Goal: Navigation & Orientation: Find specific page/section

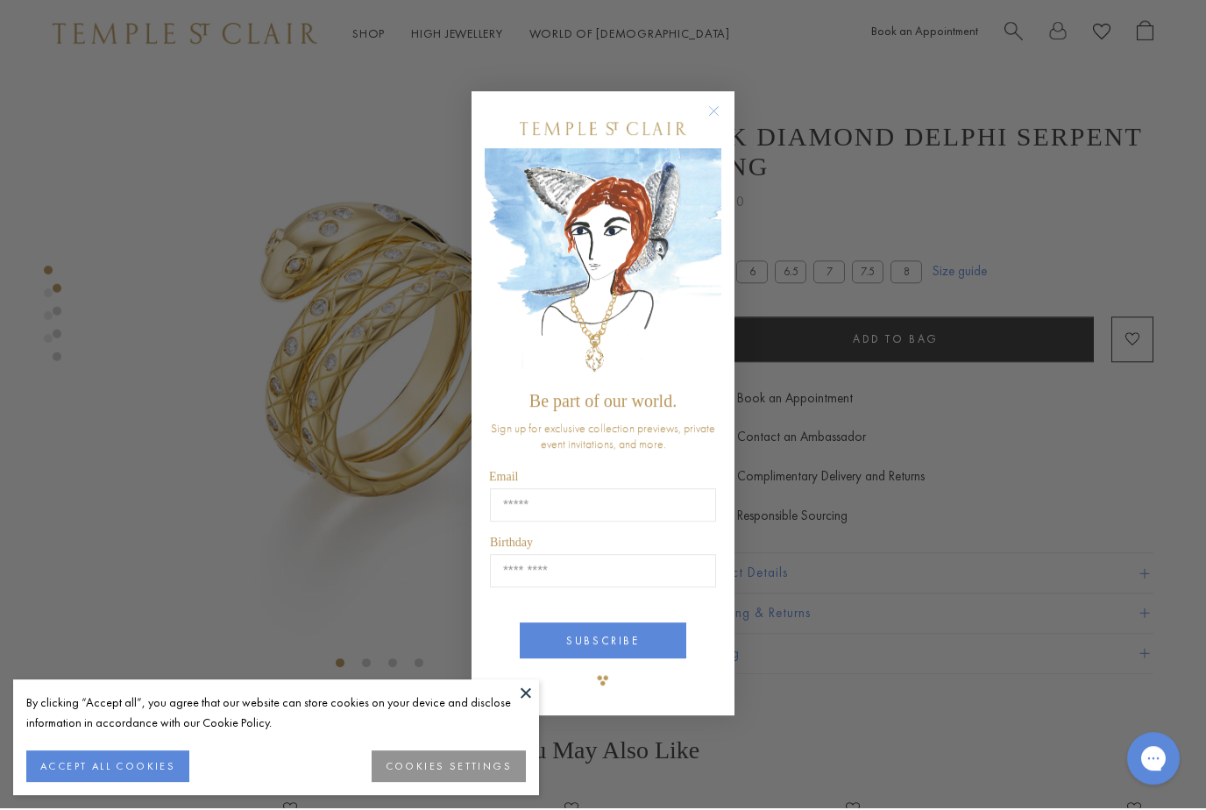
scroll to position [211, 0]
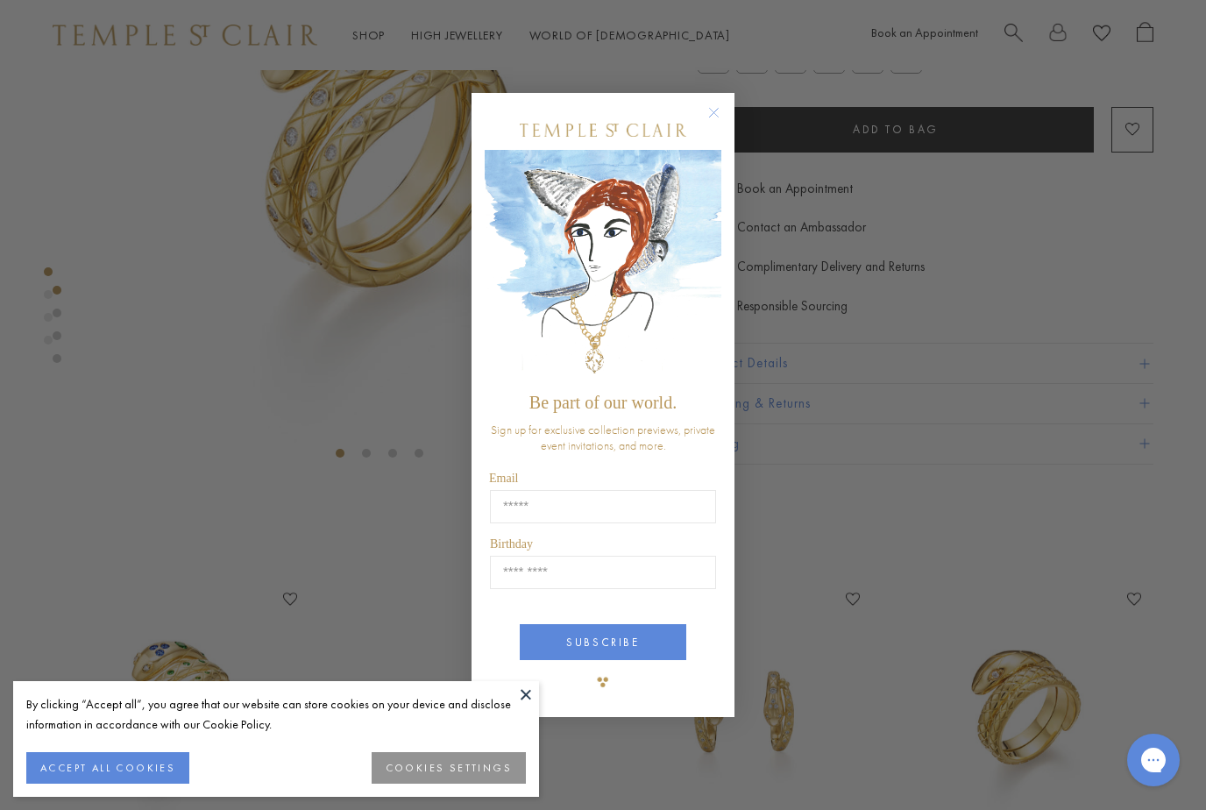
click at [714, 117] on circle "Close dialog" at bounding box center [714, 113] width 21 height 21
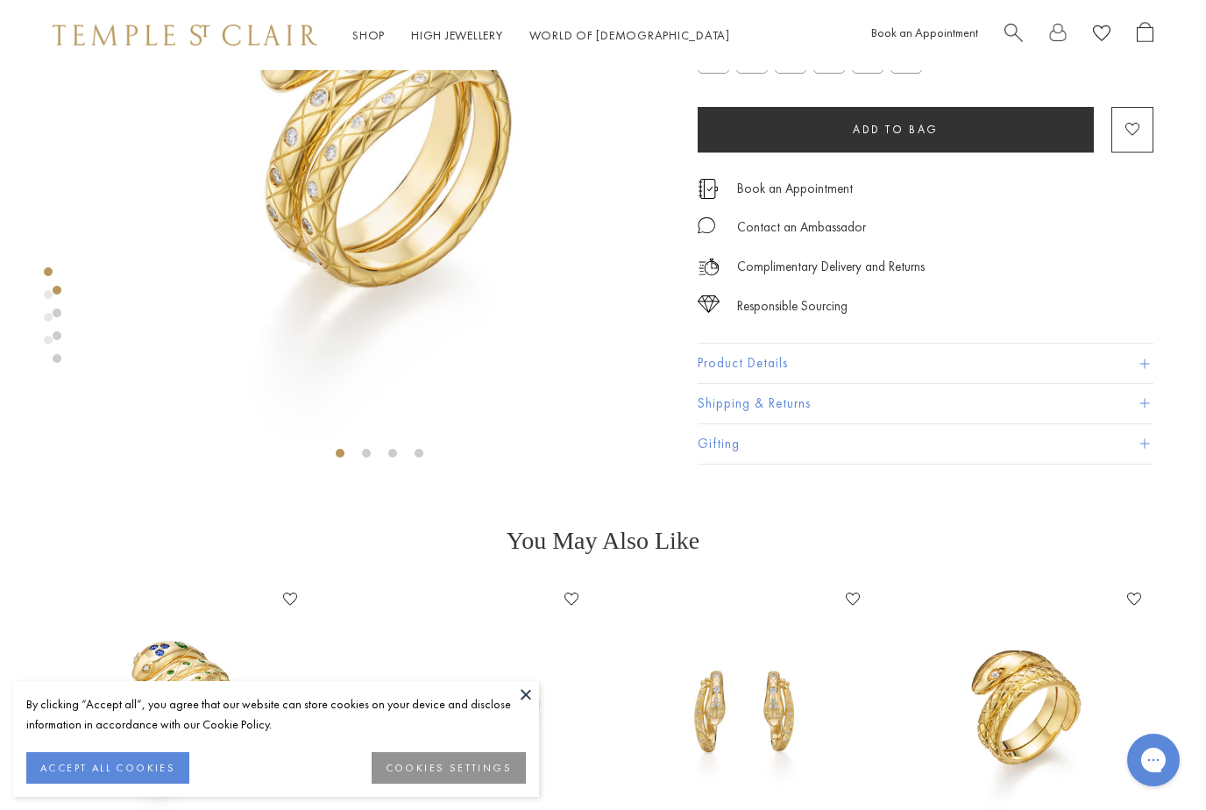
click at [358, 41] on link "Shop Shop" at bounding box center [368, 35] width 32 height 16
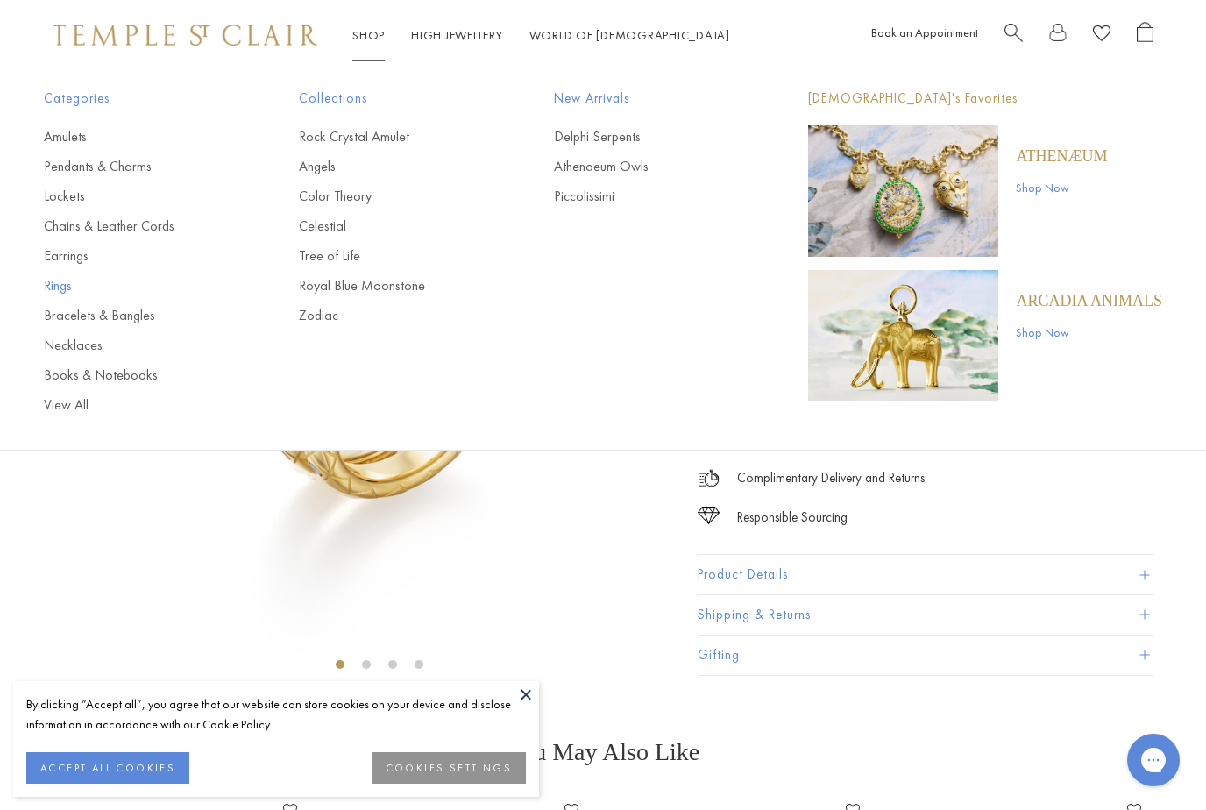
click at [56, 289] on link "Rings" at bounding box center [136, 285] width 185 height 19
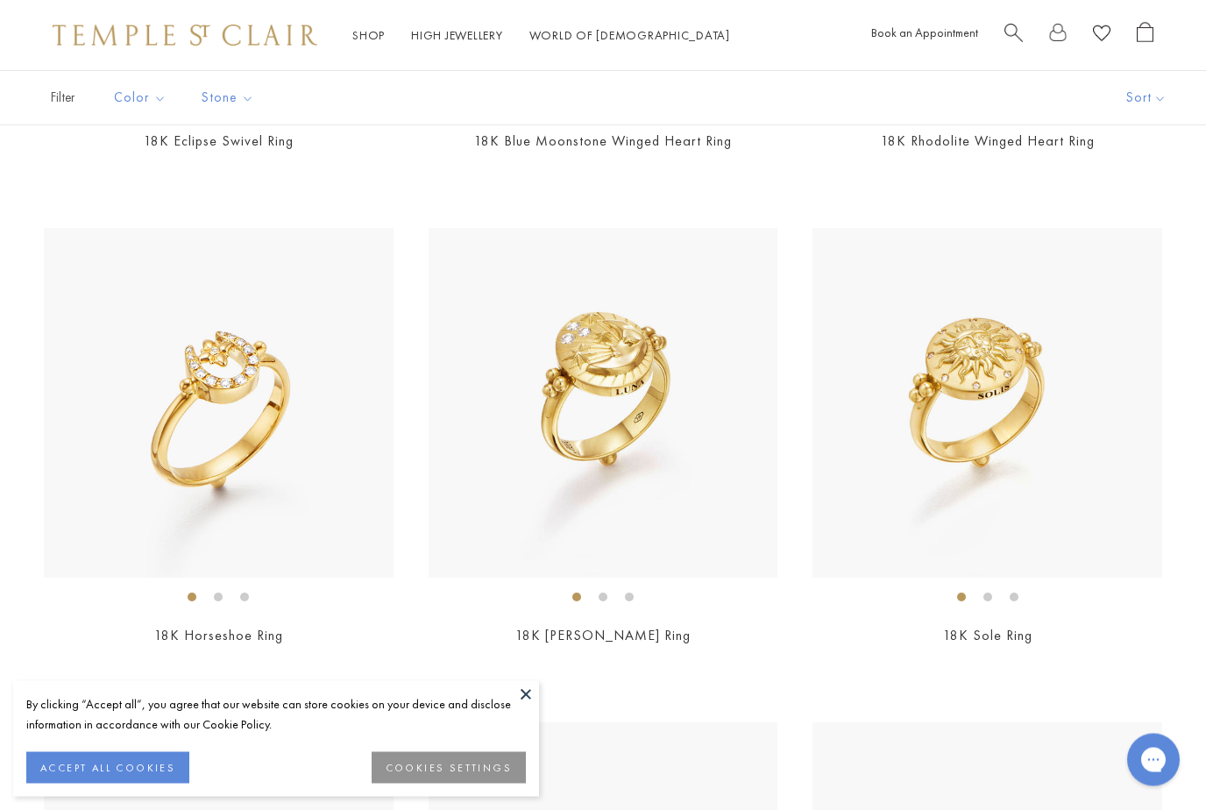
scroll to position [4504, 0]
